Goal: Obtain resource: Download file/media

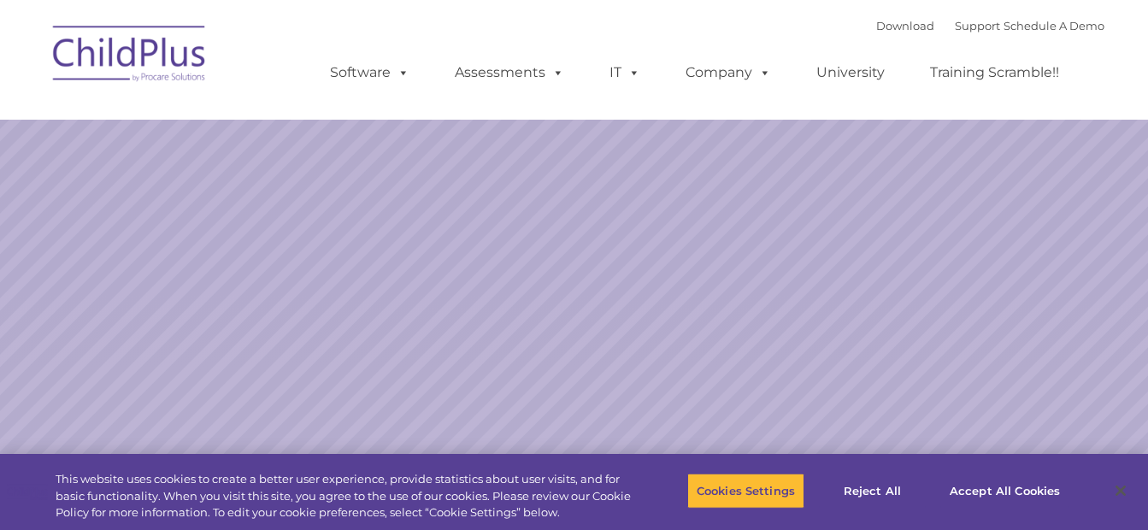
select select "MEDIUM"
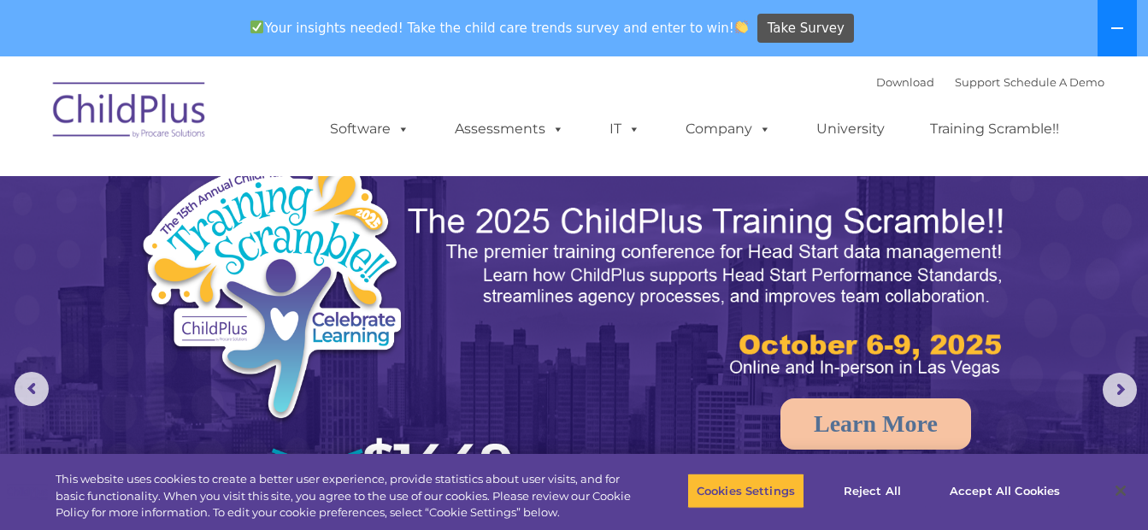
click at [1126, 30] on button at bounding box center [1117, 28] width 39 height 56
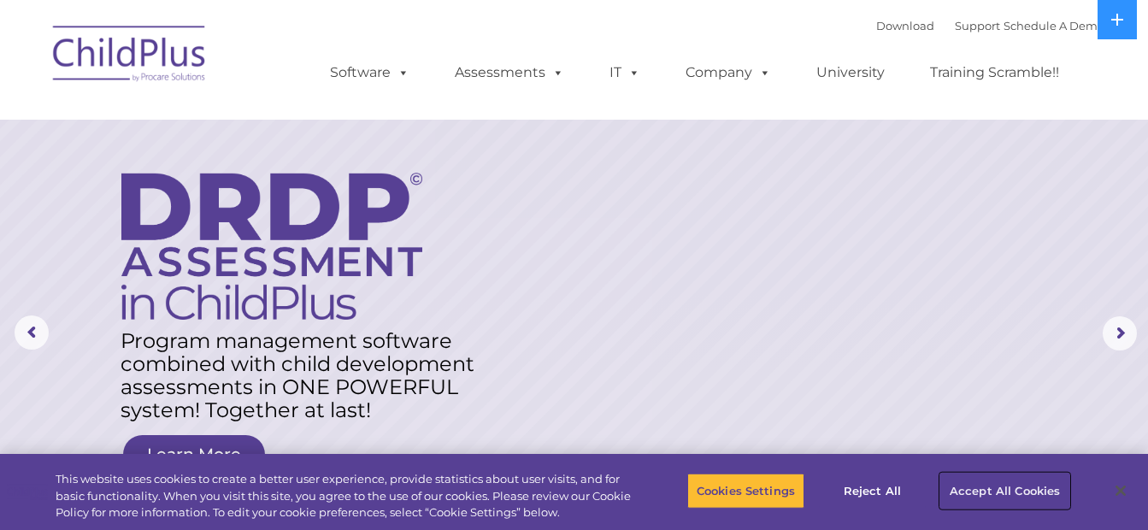
click at [985, 489] on button "Accept All Cookies" at bounding box center [1004, 491] width 129 height 36
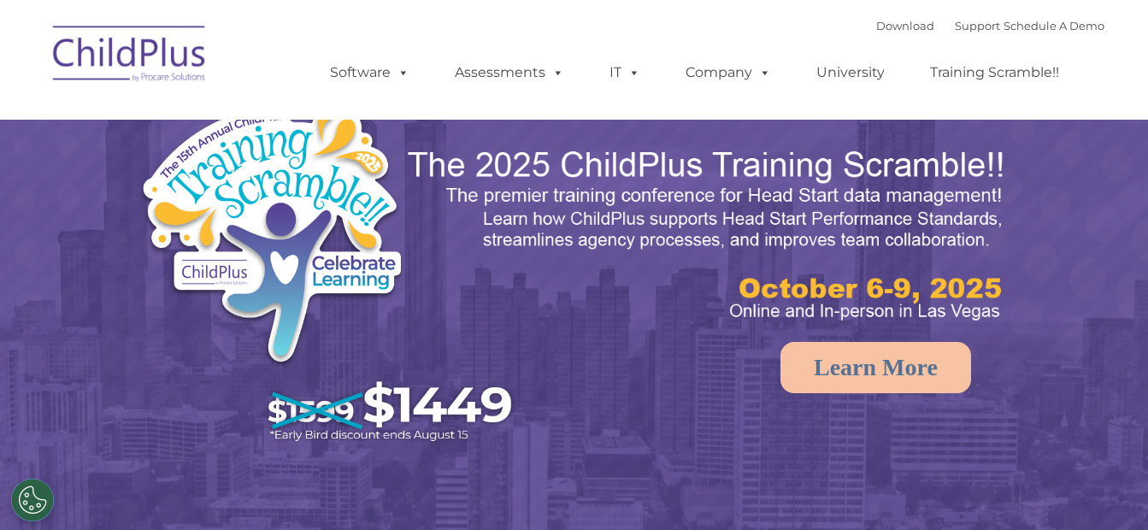
select select "MEDIUM"
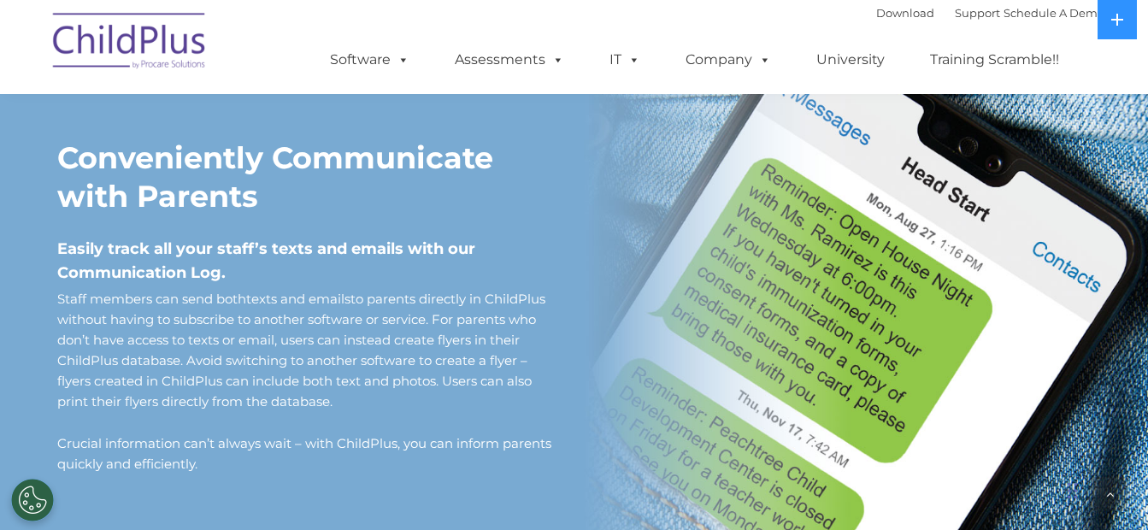
scroll to position [1420, 0]
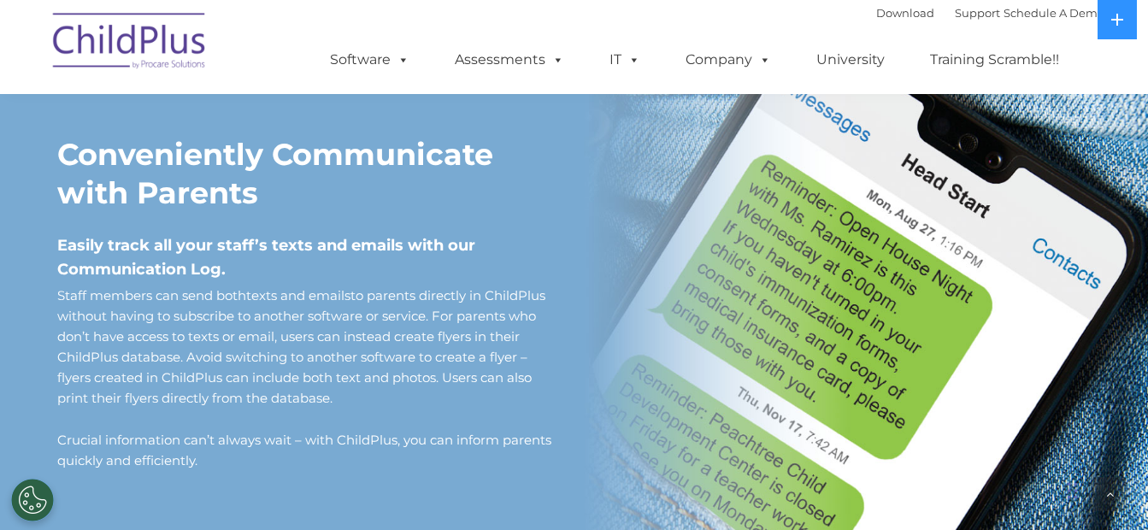
drag, startPoint x: 586, startPoint y: 253, endPoint x: 501, endPoint y: 240, distance: 86.4
click at [501, 243] on div "Conveniently Communicate with Parents Easily track all your staff’s texts and e…" at bounding box center [309, 303] width 504 height 336
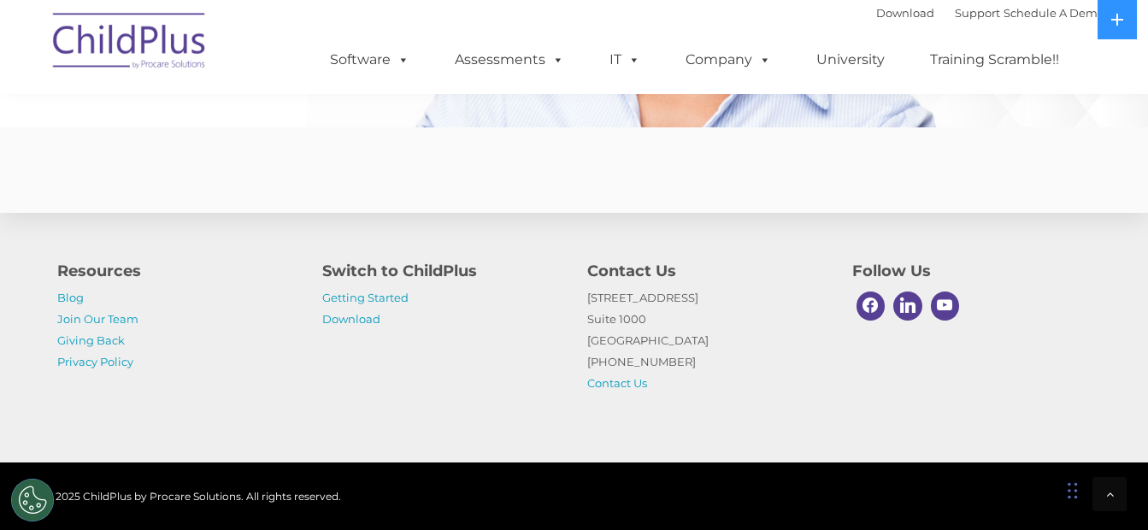
scroll to position [4309, 0]
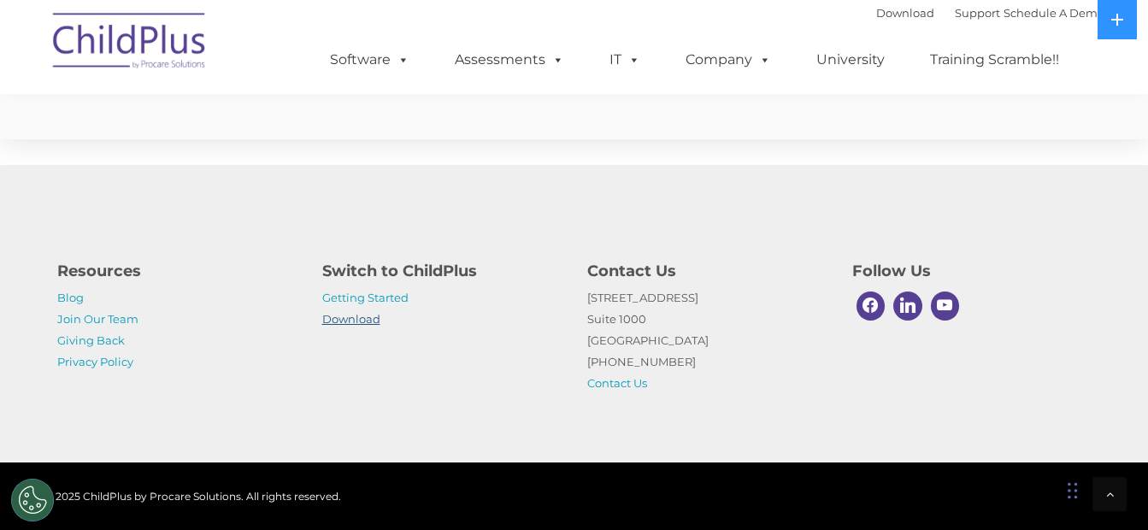
click at [338, 325] on link "Download" at bounding box center [351, 319] width 58 height 14
